Goal: Task Accomplishment & Management: Use online tool/utility

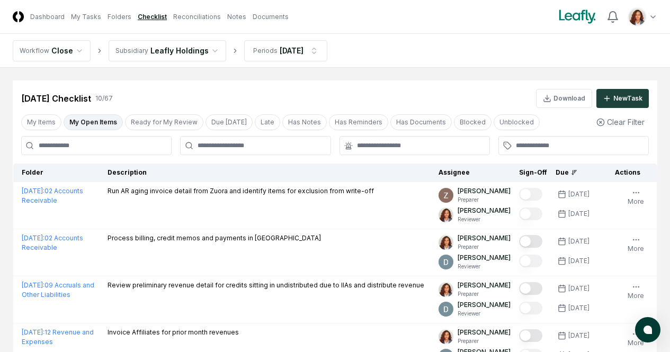
scroll to position [212, 0]
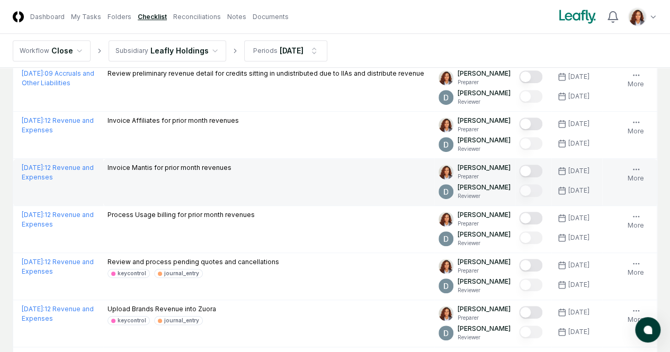
click at [519, 169] on button "Mark complete" at bounding box center [530, 171] width 23 height 13
click at [0, 0] on span "Upload" at bounding box center [0, 0] width 0 height 0
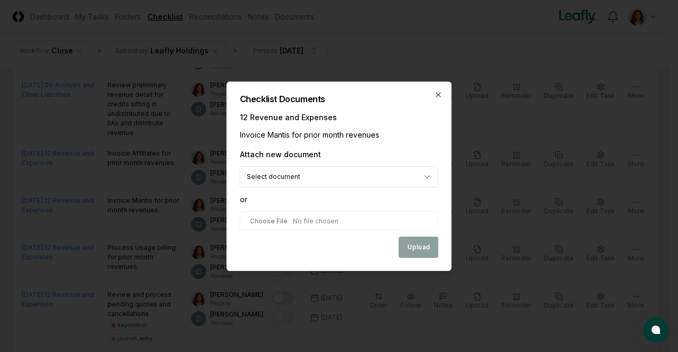
click at [307, 221] on input "file" at bounding box center [339, 220] width 199 height 19
type input "**********"
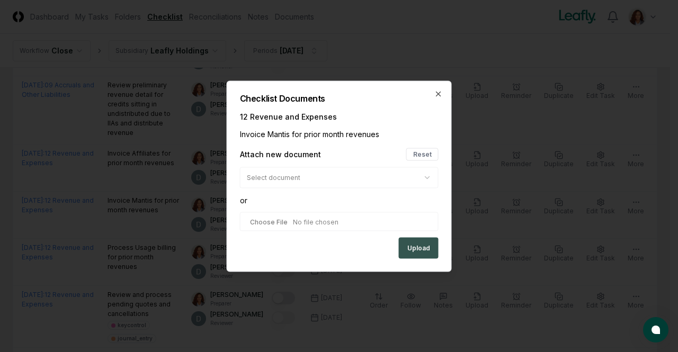
click at [413, 246] on button "Upload" at bounding box center [419, 247] width 40 height 21
click at [435, 97] on icon "button" at bounding box center [438, 94] width 8 height 8
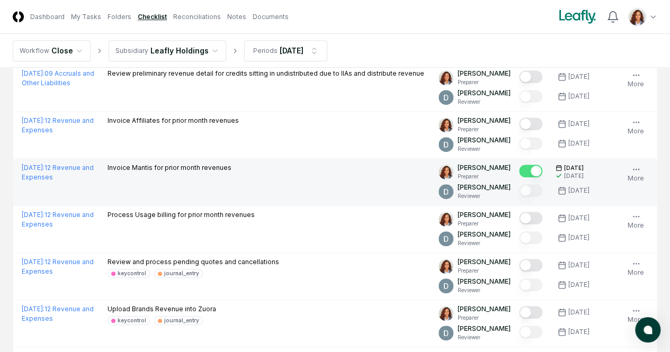
click at [0, 0] on button "Upload" at bounding box center [0, 0] width 0 height 0
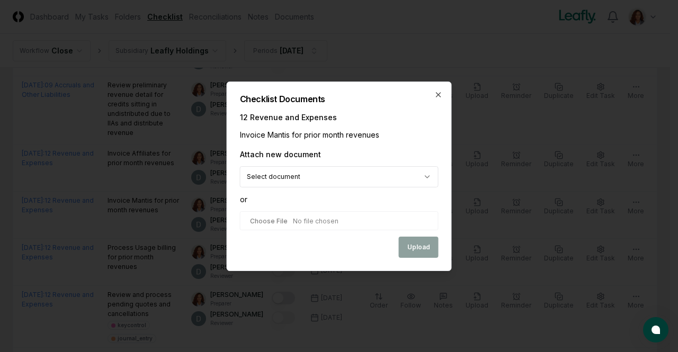
click at [353, 173] on body "CloseCore Dashboard My Tasks Folders Checklist Reconciliations Notes Documents …" at bounding box center [335, 179] width 670 height 783
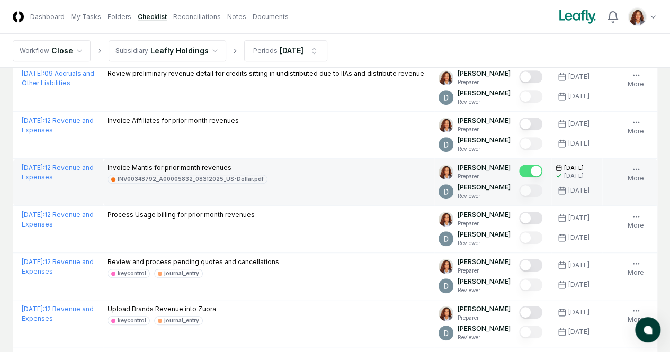
click at [602, 159] on td "Order Follow Notes Upload Reminder Duplicate Edit Task More" at bounding box center [629, 135] width 55 height 47
click at [0, 0] on button "1 Upload" at bounding box center [0, 0] width 0 height 0
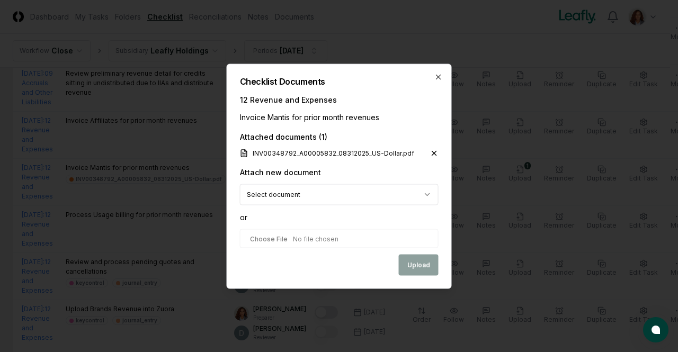
click at [265, 239] on input "file" at bounding box center [339, 238] width 199 height 19
type input "**********"
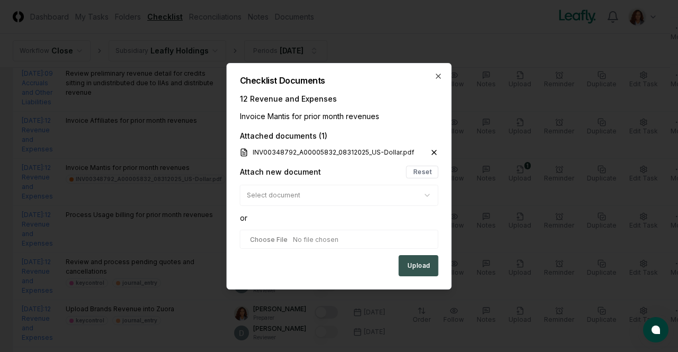
click at [423, 271] on button "Upload" at bounding box center [419, 265] width 40 height 21
